Goal: Task Accomplishment & Management: Use online tool/utility

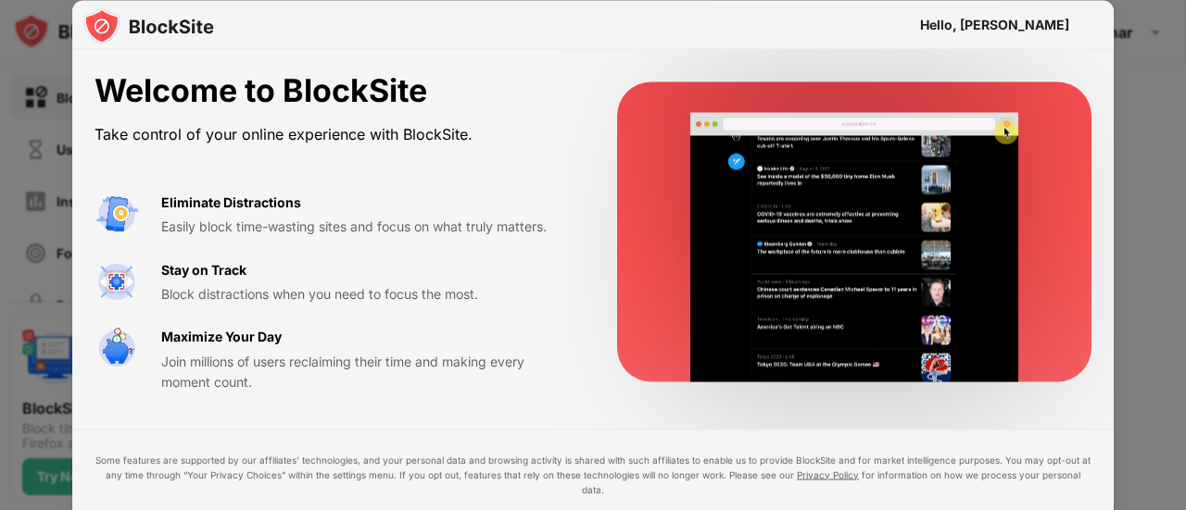
click at [349, 286] on div "Block distractions when you need to focus the most." at bounding box center [366, 293] width 411 height 20
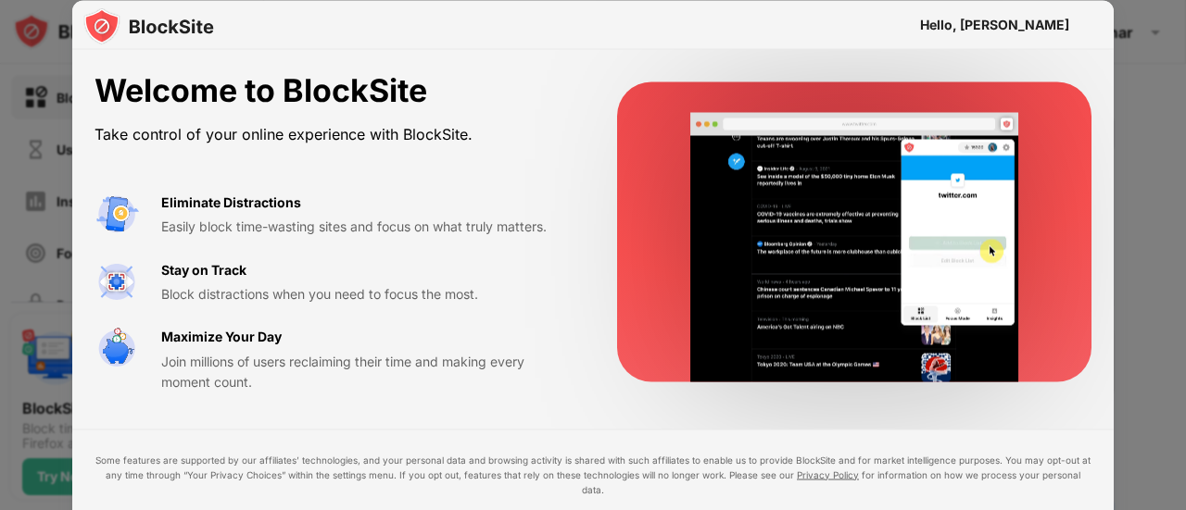
click at [40, 177] on div at bounding box center [593, 255] width 1186 height 510
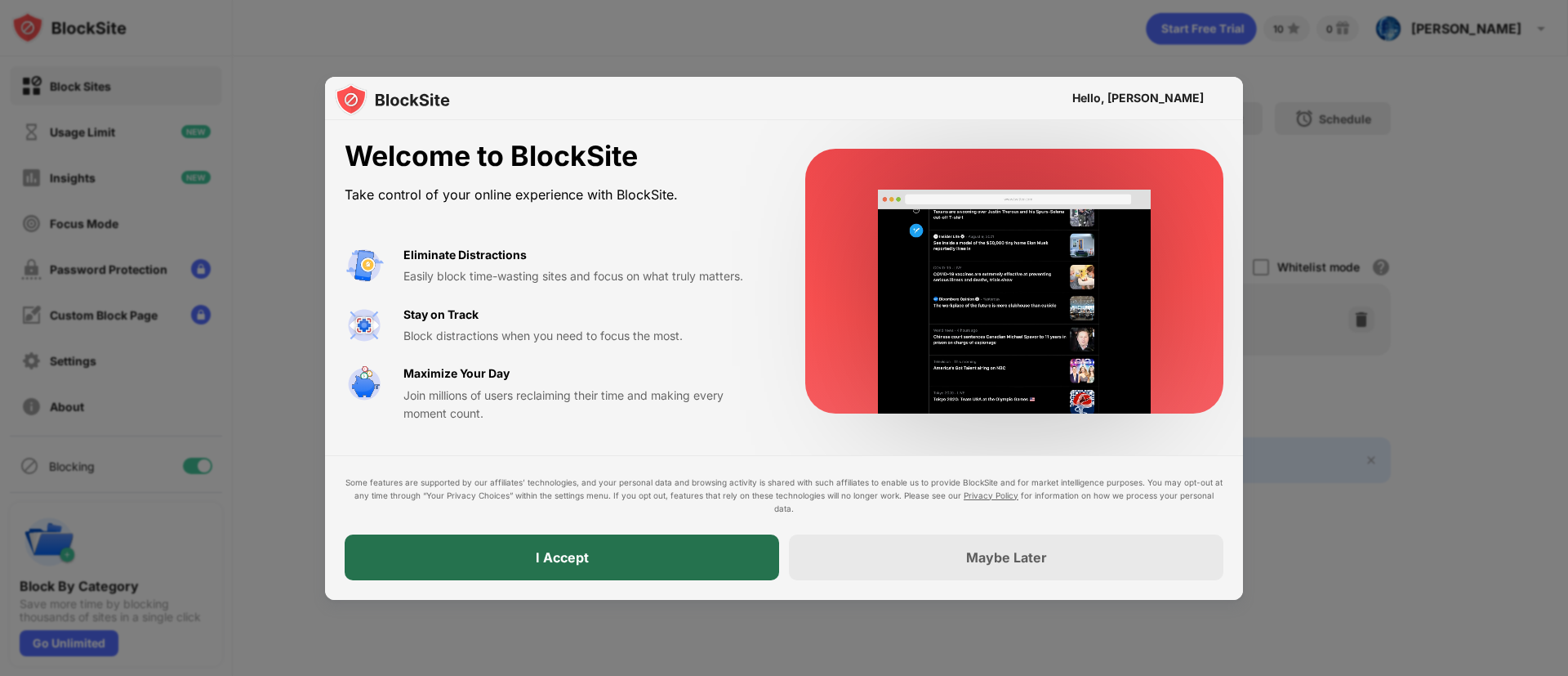
click at [744, 449] on div "I Accept" at bounding box center [562, 558] width 435 height 46
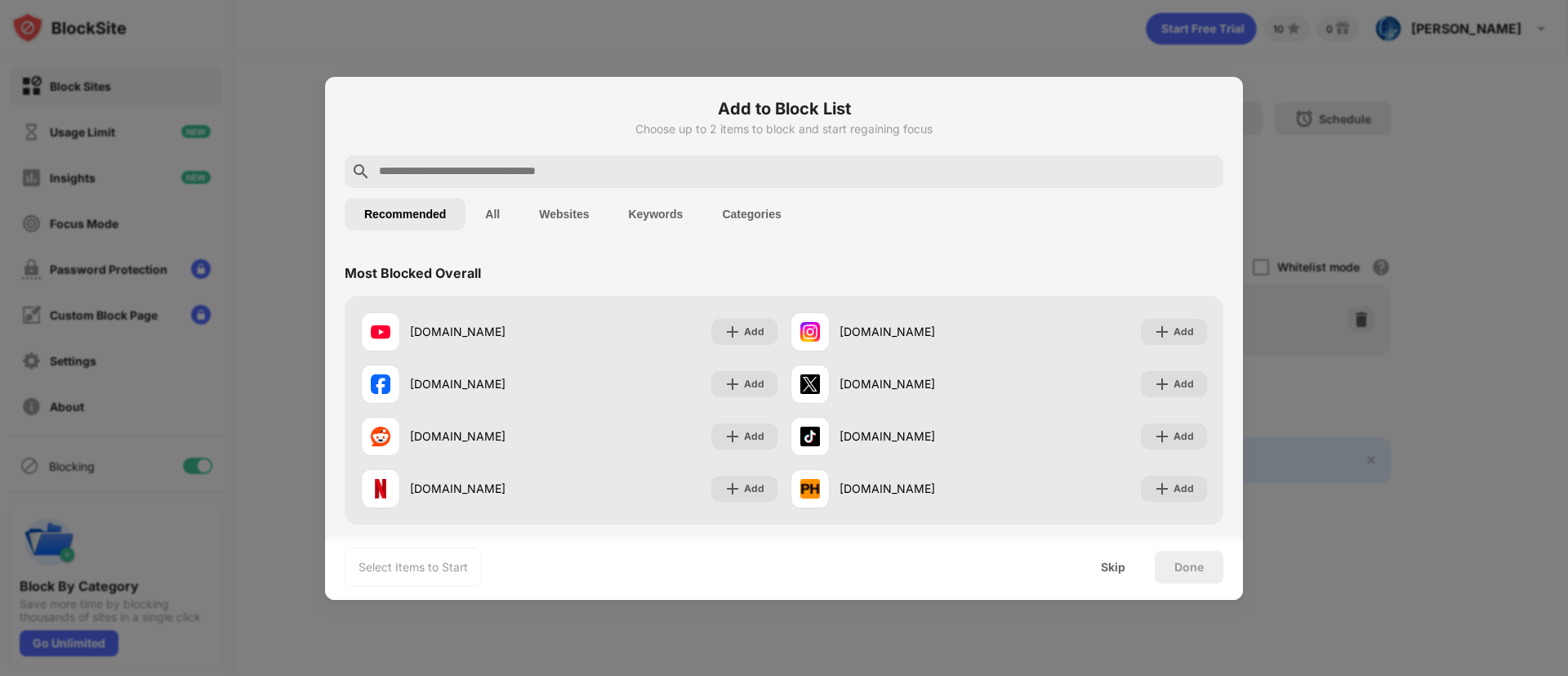
click at [541, 147] on div "Add to Block List Choose up to 2 items to block and start regaining focus" at bounding box center [784, 125] width 879 height 59
click at [564, 165] on input "text" at bounding box center [797, 171] width 840 height 19
paste input "**********"
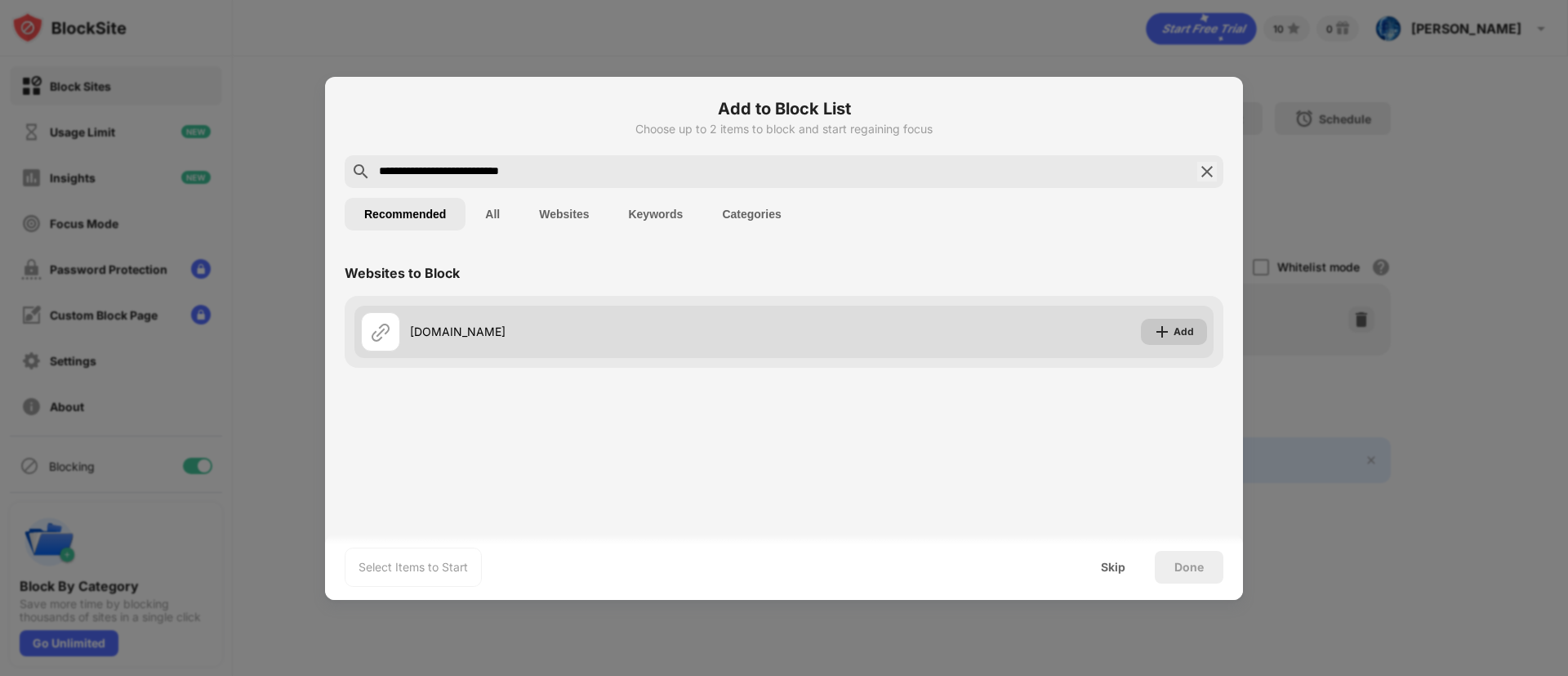
type input "**********"
click at [1045, 340] on div "Add" at bounding box center [1174, 332] width 66 height 26
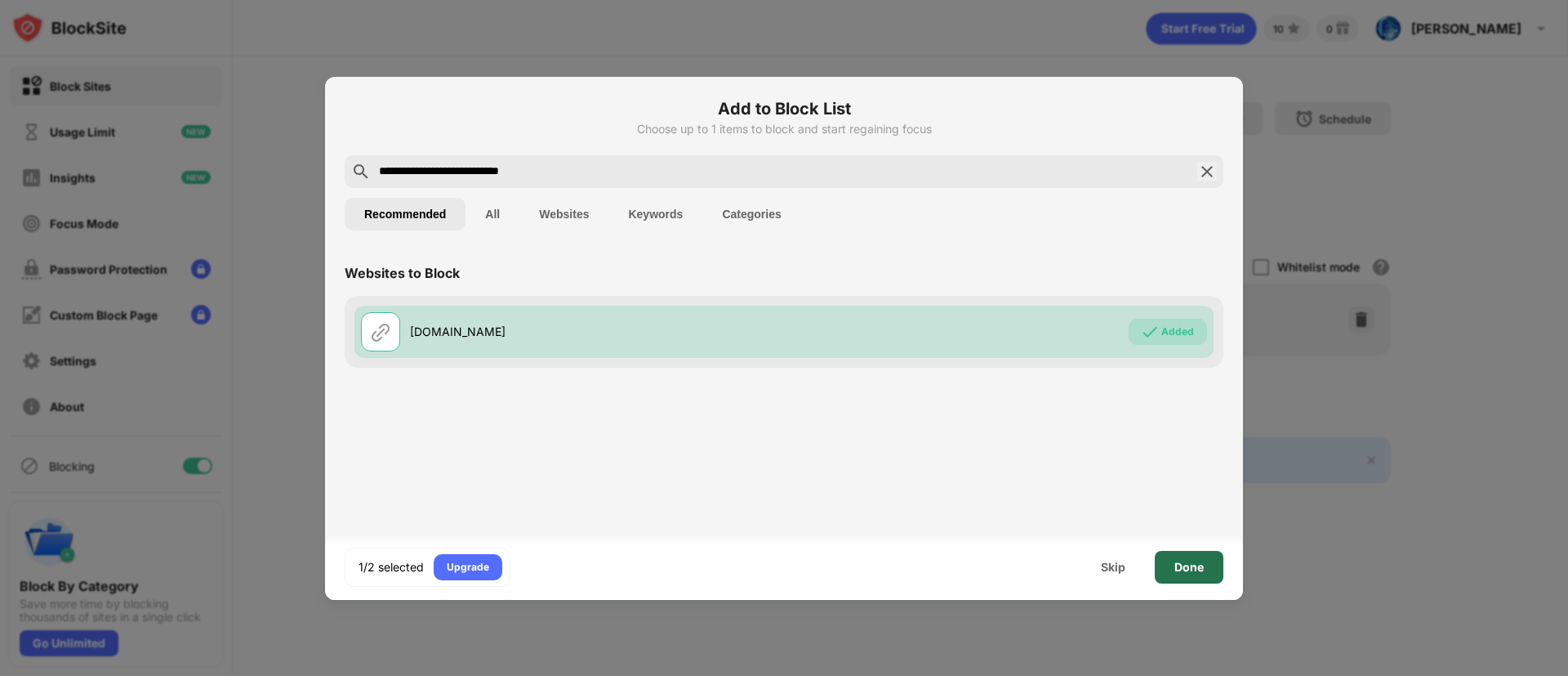
click at [1045, 449] on div "Done" at bounding box center [1189, 567] width 29 height 13
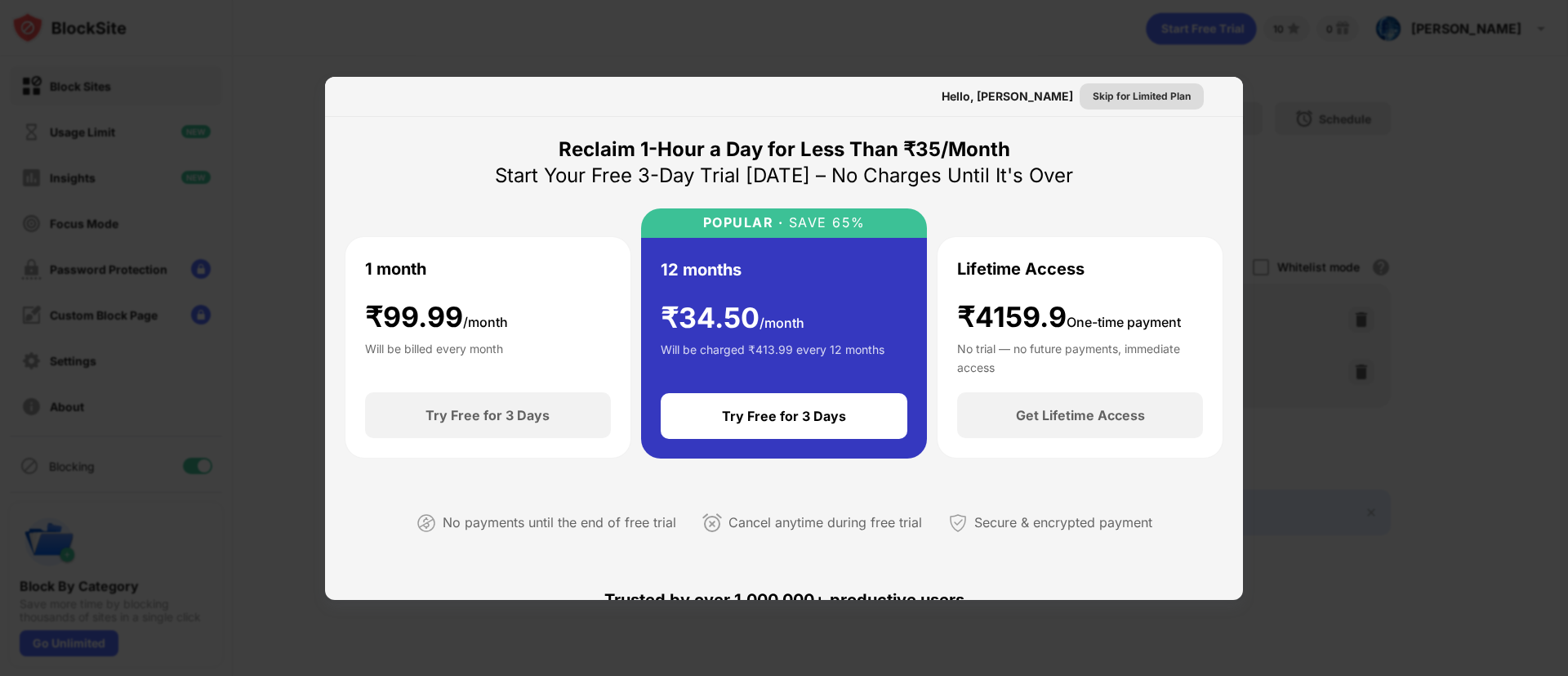
click at [1045, 101] on div "Skip for Limited Plan" at bounding box center [1141, 96] width 98 height 17
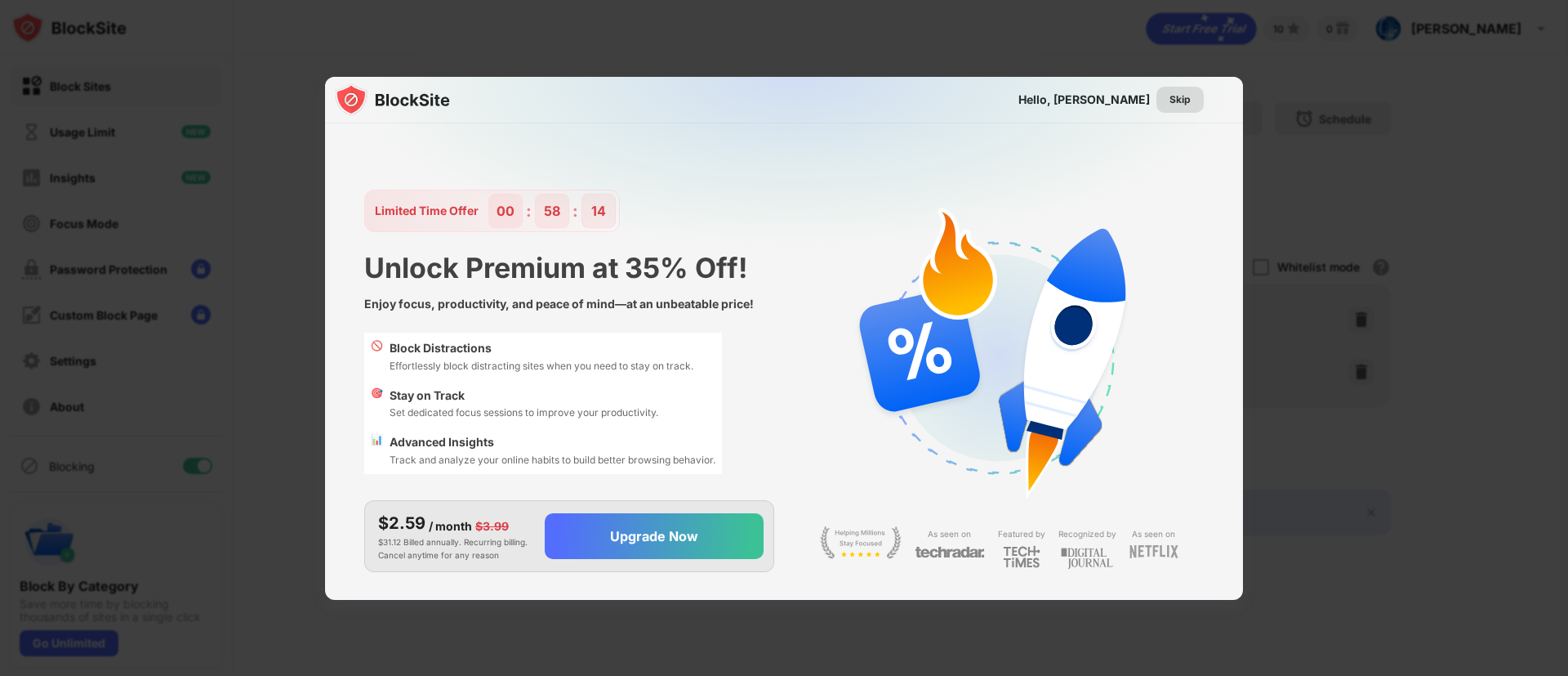
click at [1045, 105] on div "Skip" at bounding box center [1180, 100] width 21 height 17
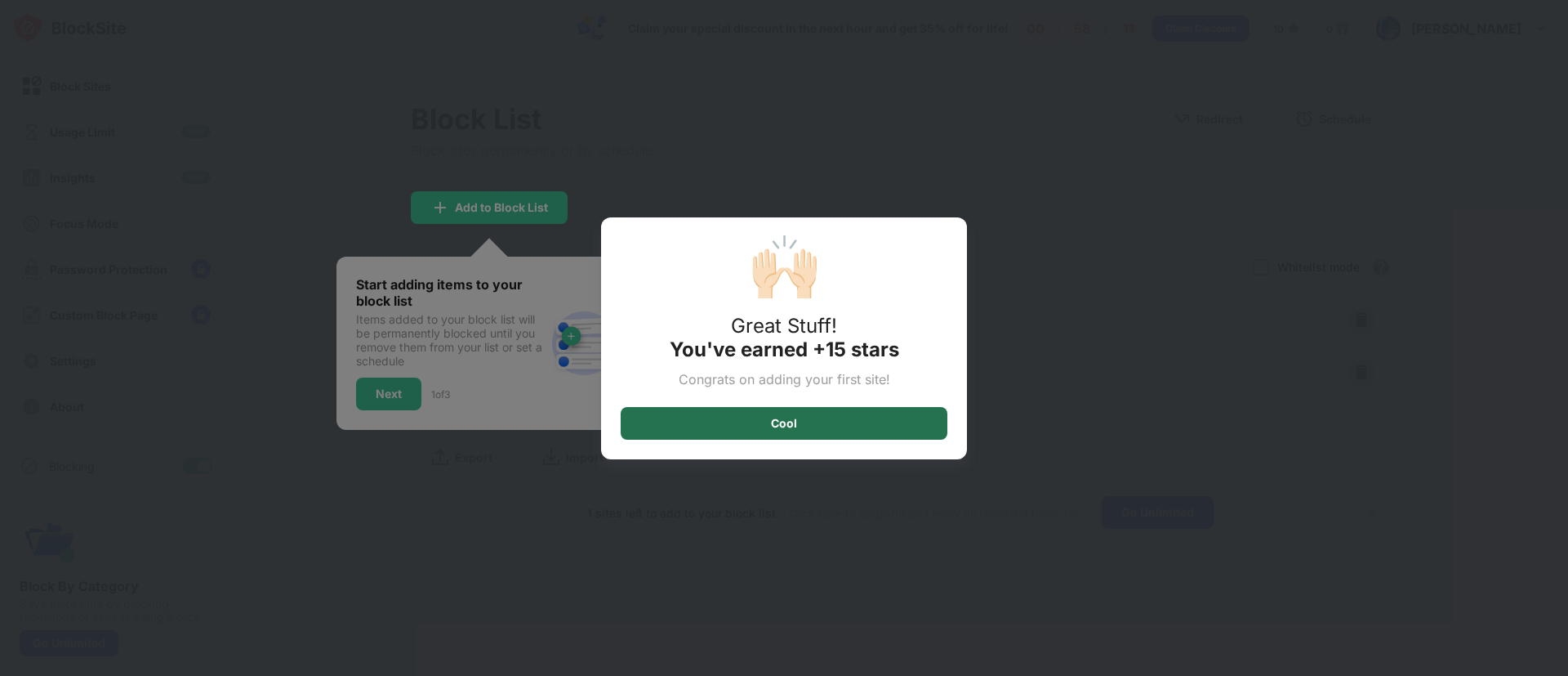
click at [849, 423] on div "Cool" at bounding box center [784, 423] width 326 height 33
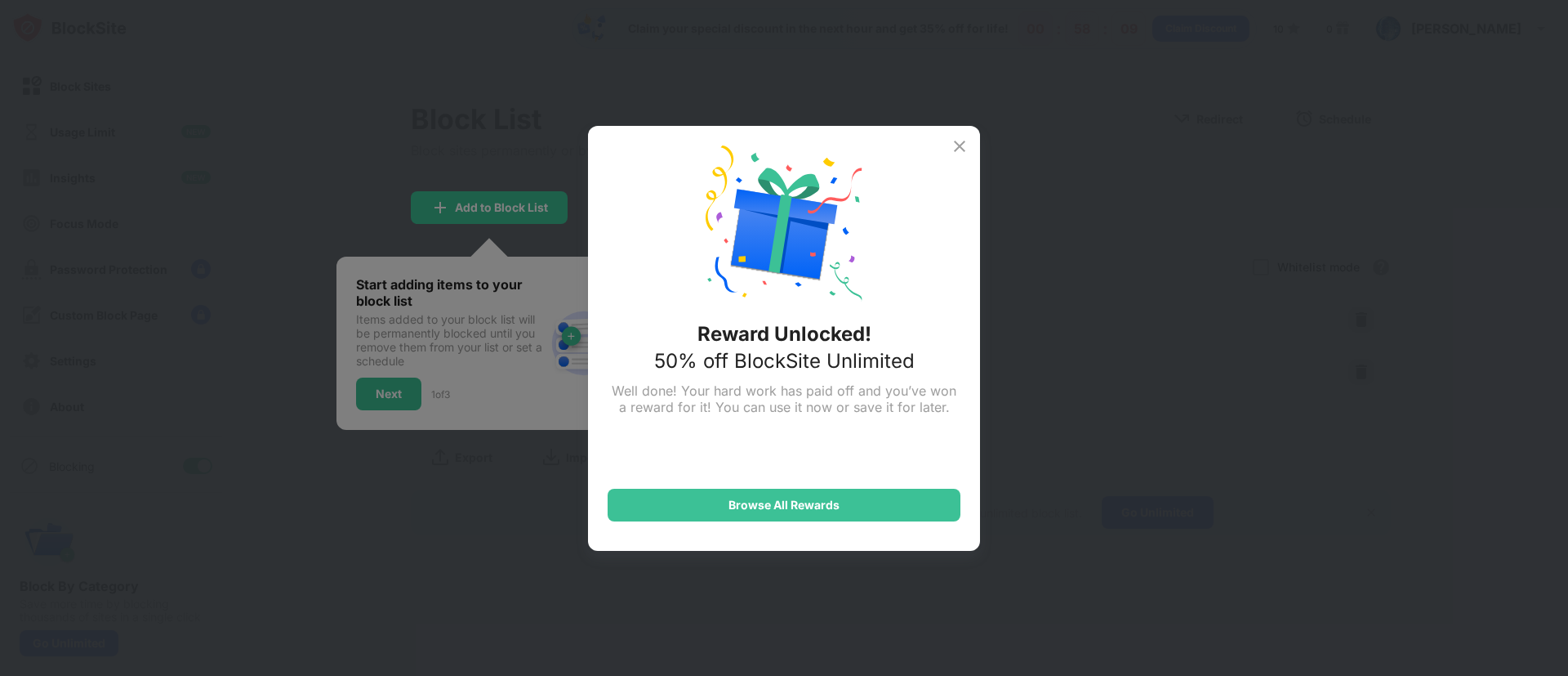
click at [956, 141] on img at bounding box center [959, 146] width 19 height 19
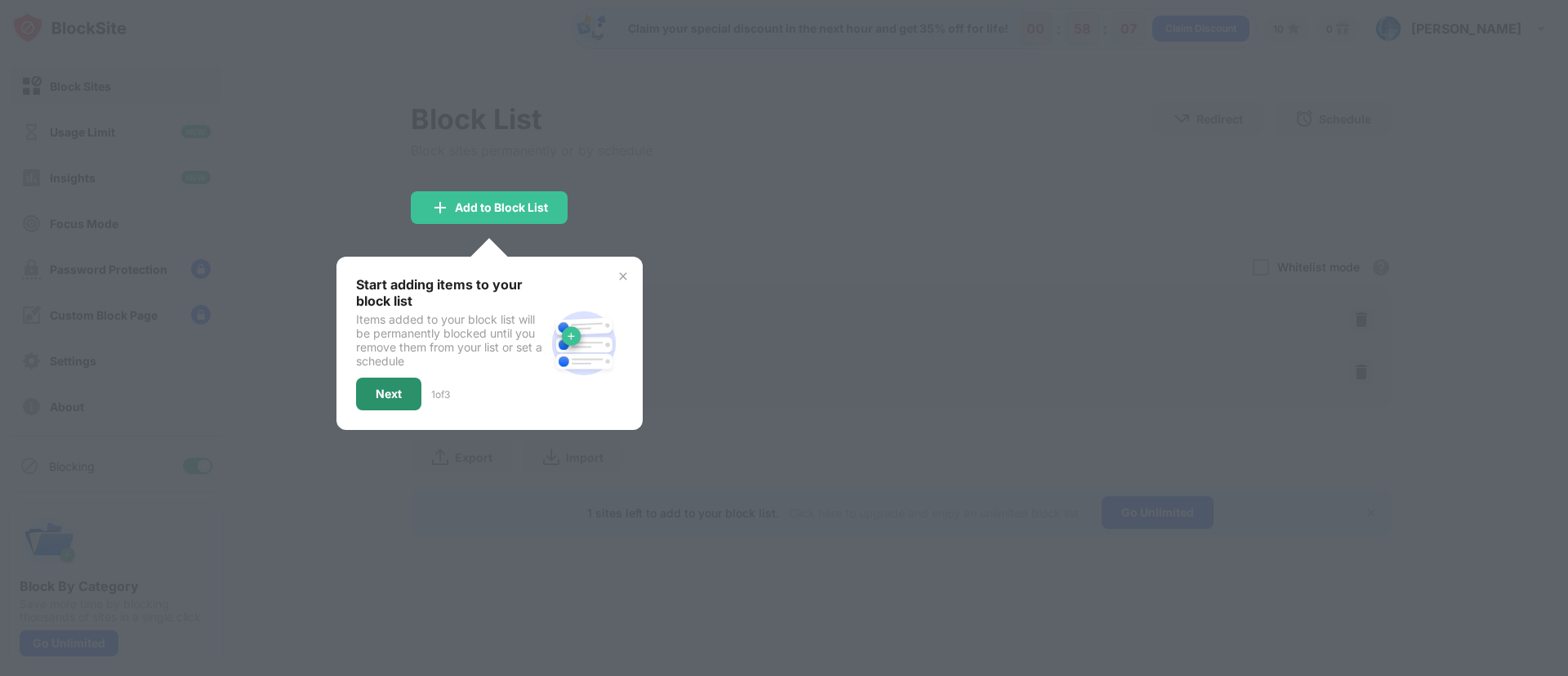
click at [382, 387] on div "Next" at bounding box center [389, 394] width 26 height 13
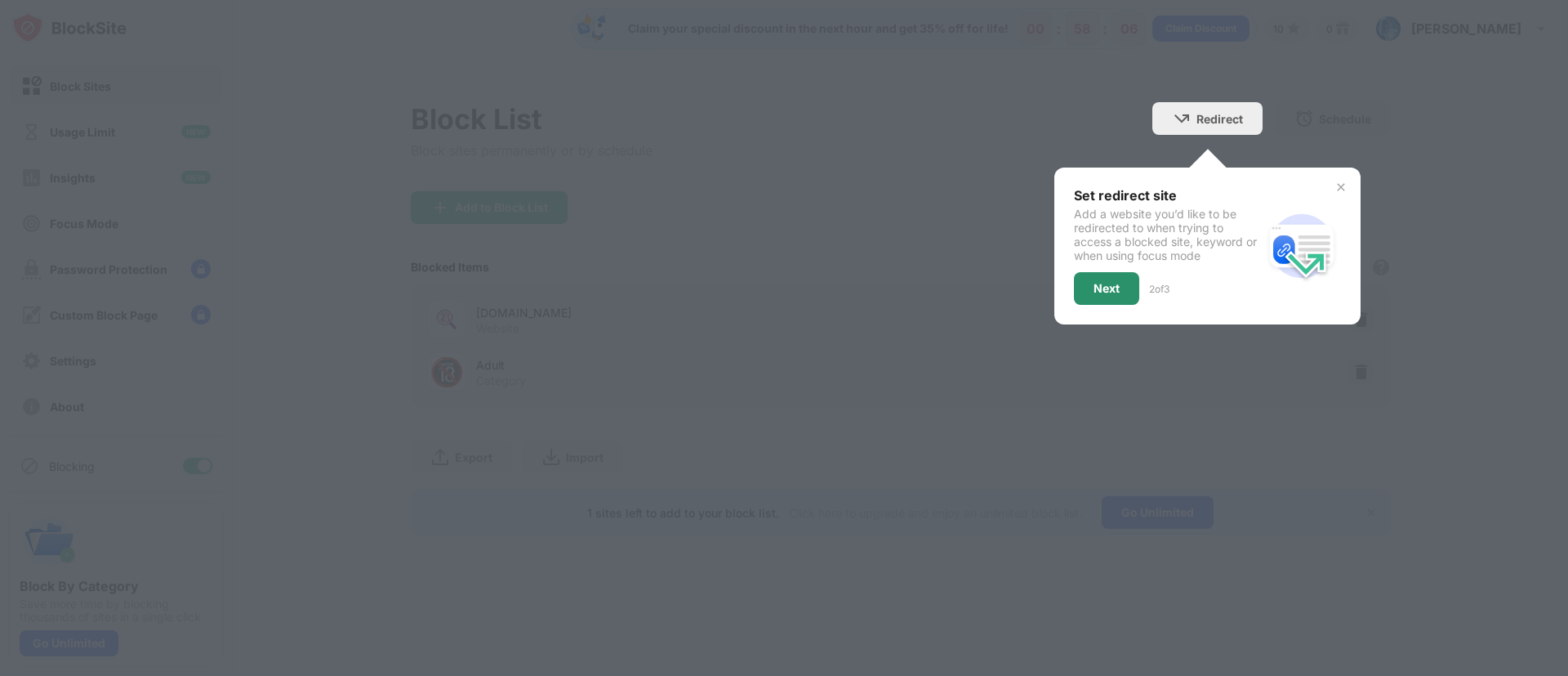
click at [1045, 282] on div "Next" at bounding box center [1107, 288] width 65 height 33
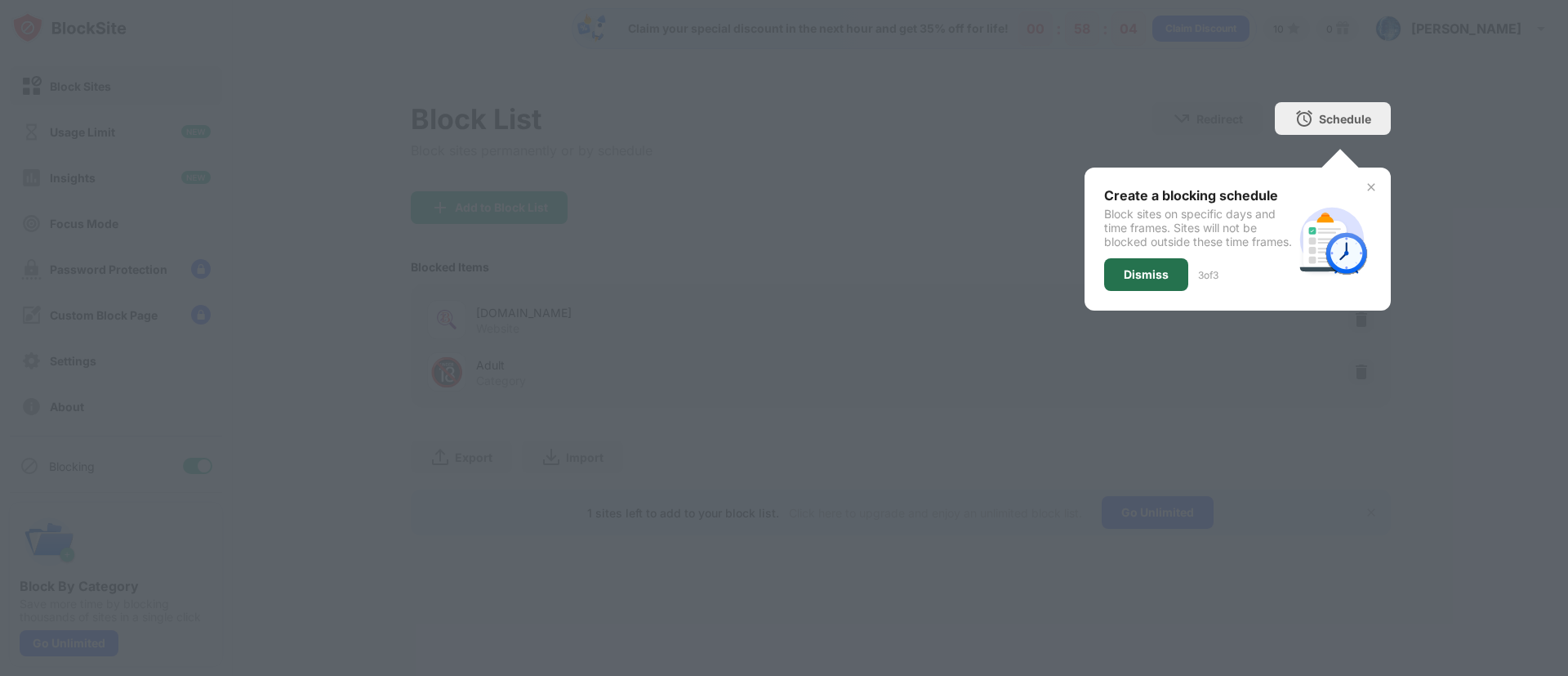
click at [1045, 279] on div "Dismiss" at bounding box center [1146, 274] width 84 height 33
